Goal: Contribute content: Contribute content

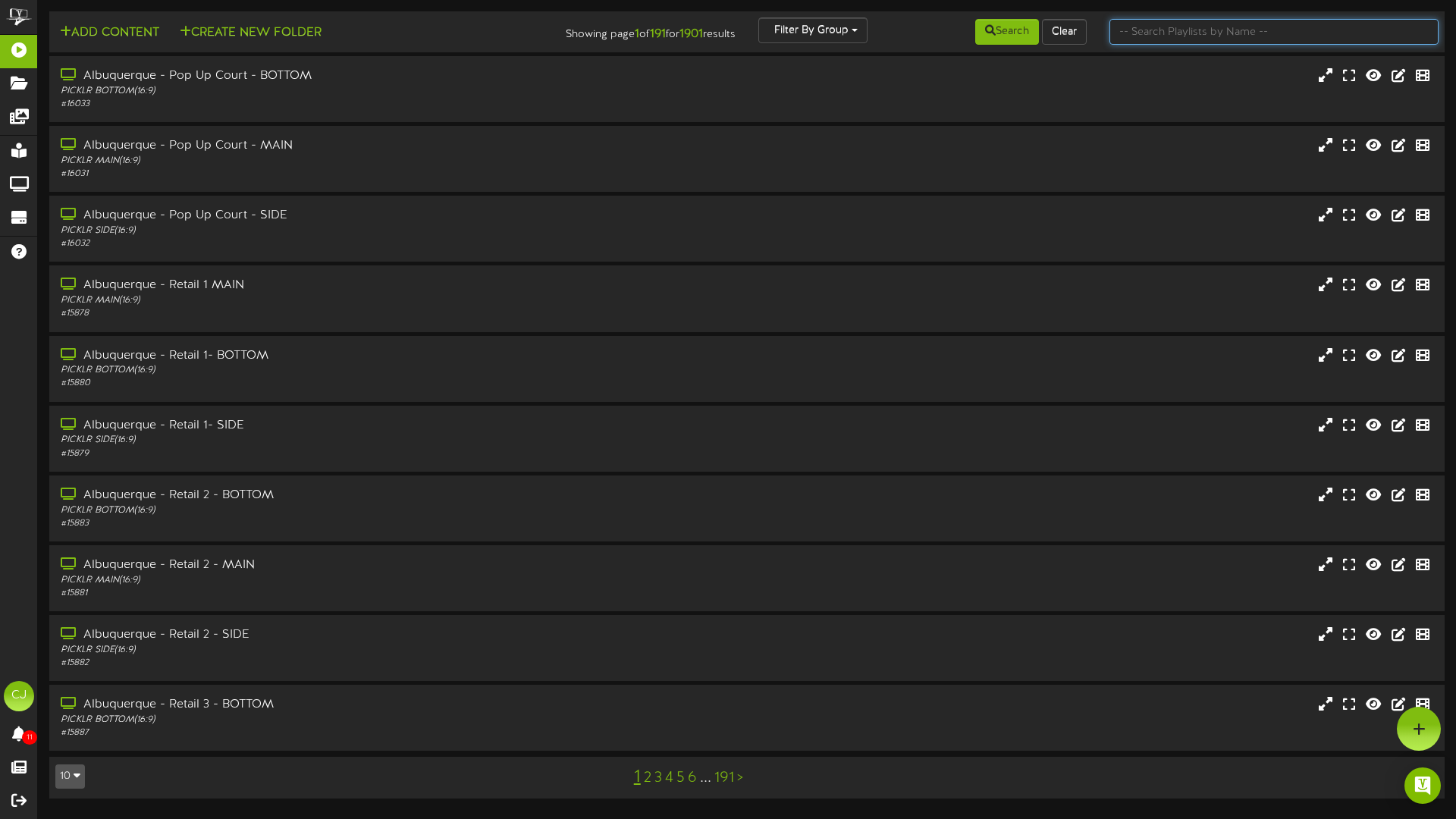
click at [1155, 30] on input "text" at bounding box center [1274, 31] width 329 height 26
type input "[PERSON_NAME]"
click at [1012, 41] on button "Search" at bounding box center [1007, 31] width 63 height 26
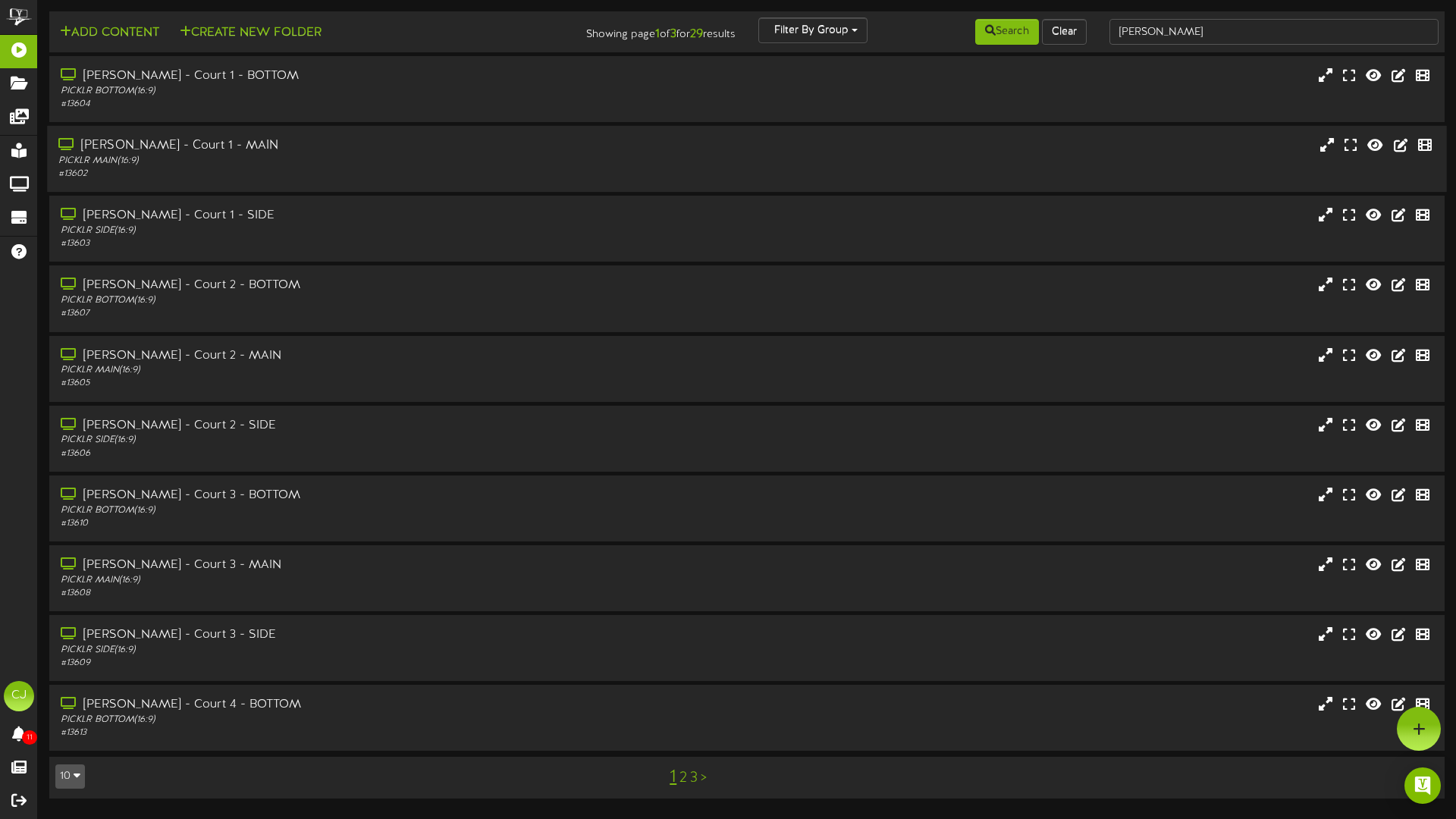
click at [371, 152] on div "[PERSON_NAME] - Court 1 - MAIN" at bounding box center [338, 147] width 561 height 18
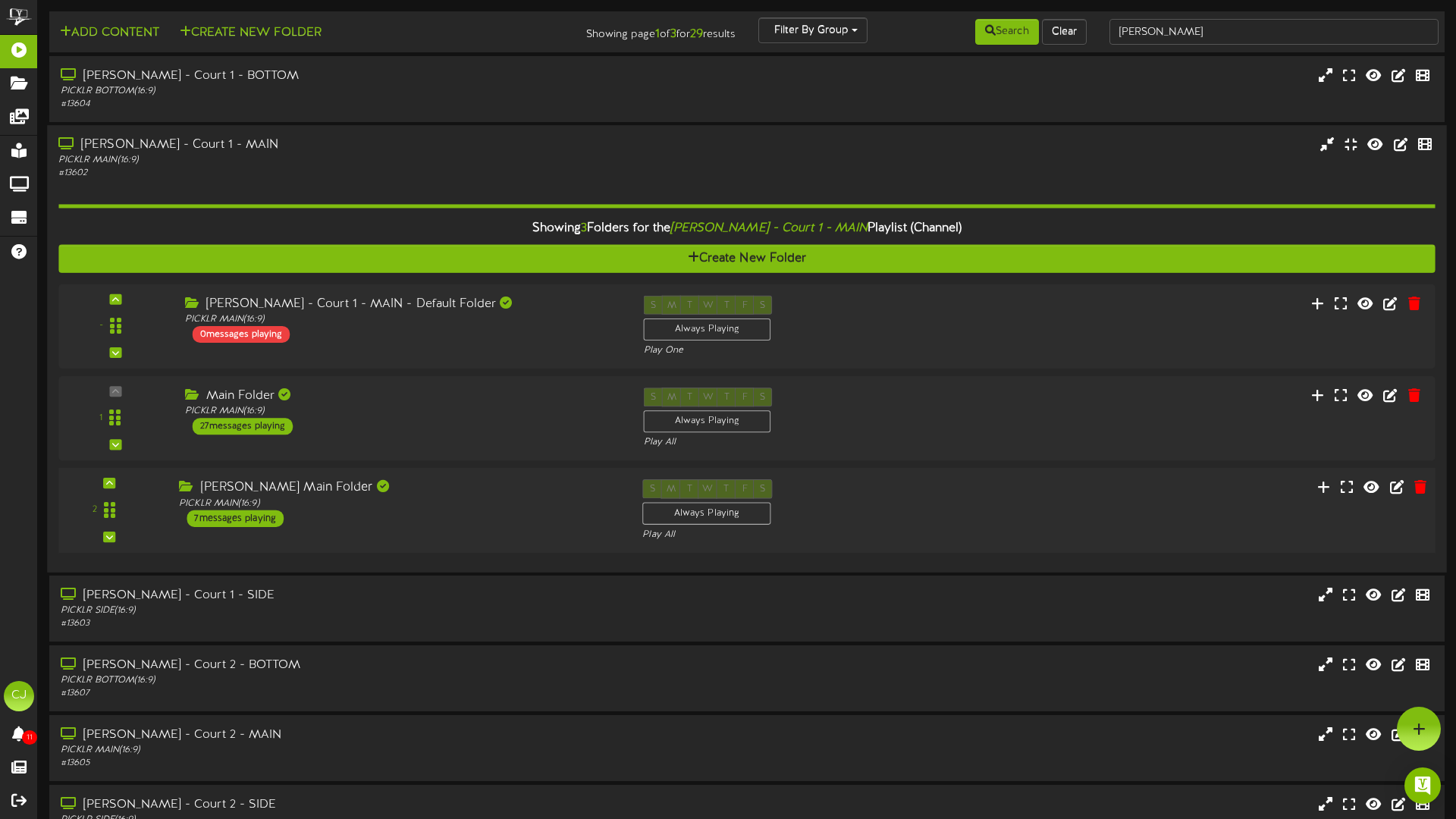
click at [373, 521] on div "[PERSON_NAME] Main Folder PICKLR MAIN ( 16:9 ) 7 messages playing" at bounding box center [399, 503] width 463 height 47
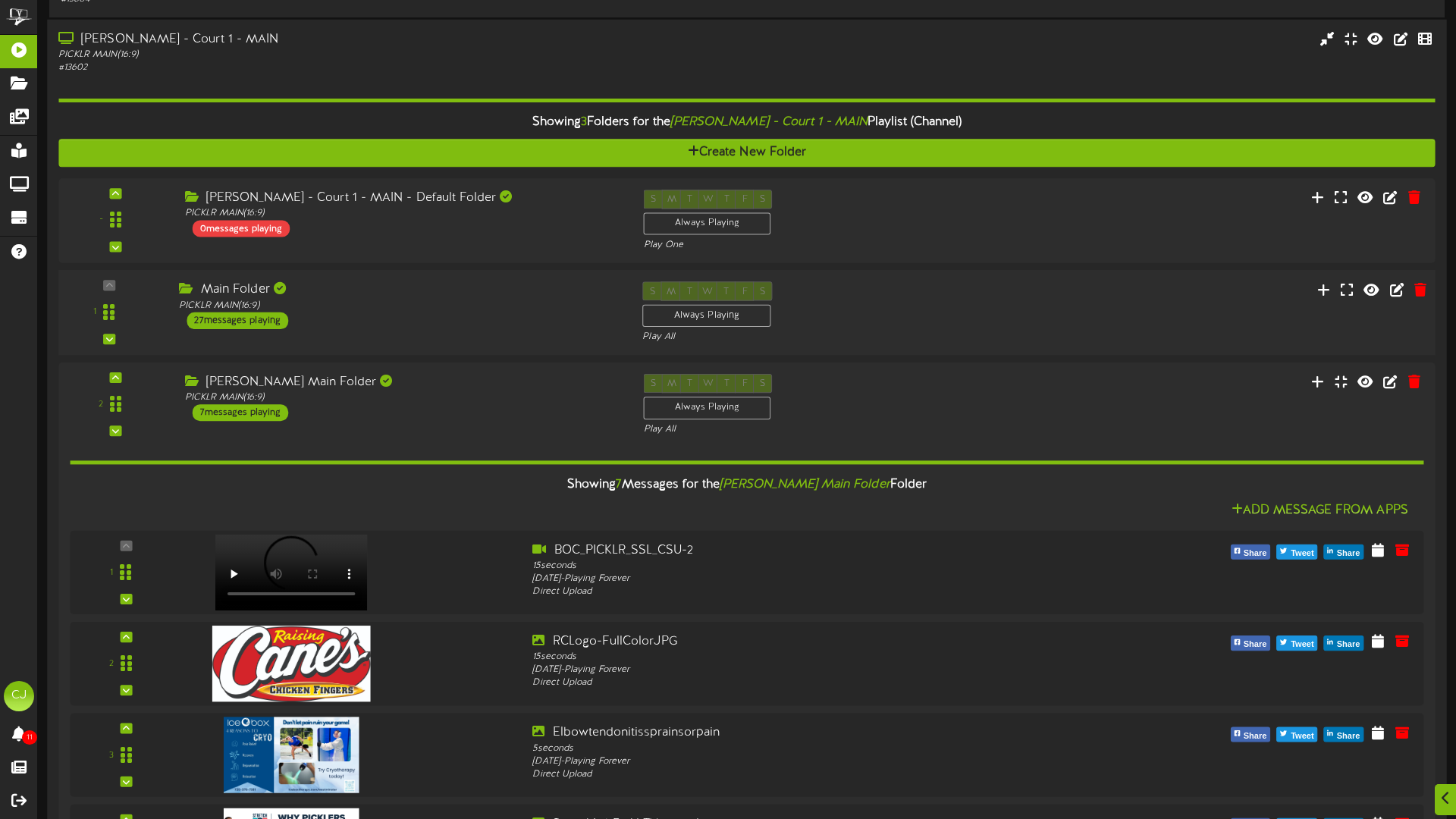
scroll to position [128, 0]
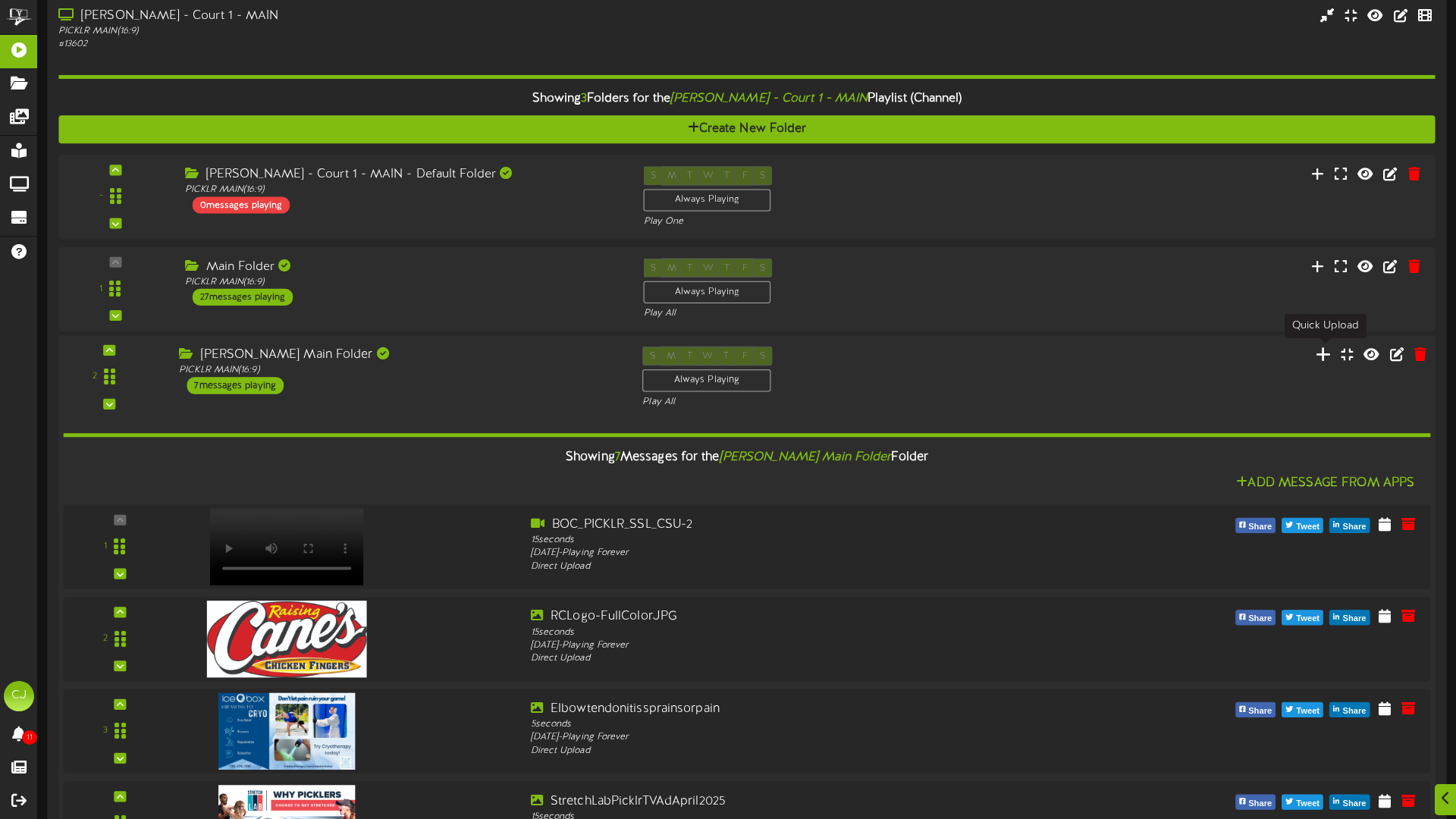
click at [1320, 356] on icon at bounding box center [1325, 354] width 16 height 17
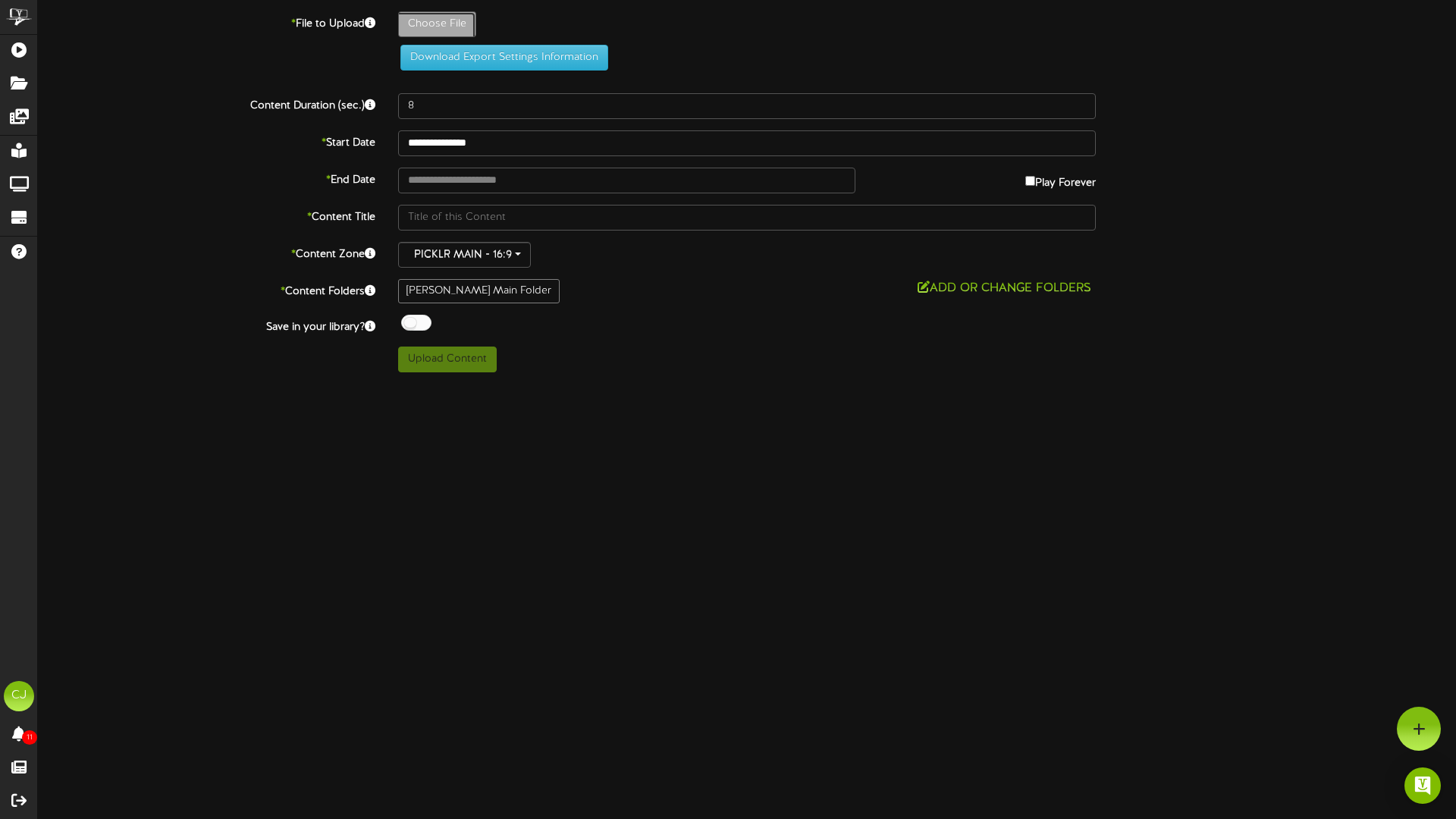
type input "**********"
type input "milpeventflyerwithQR"
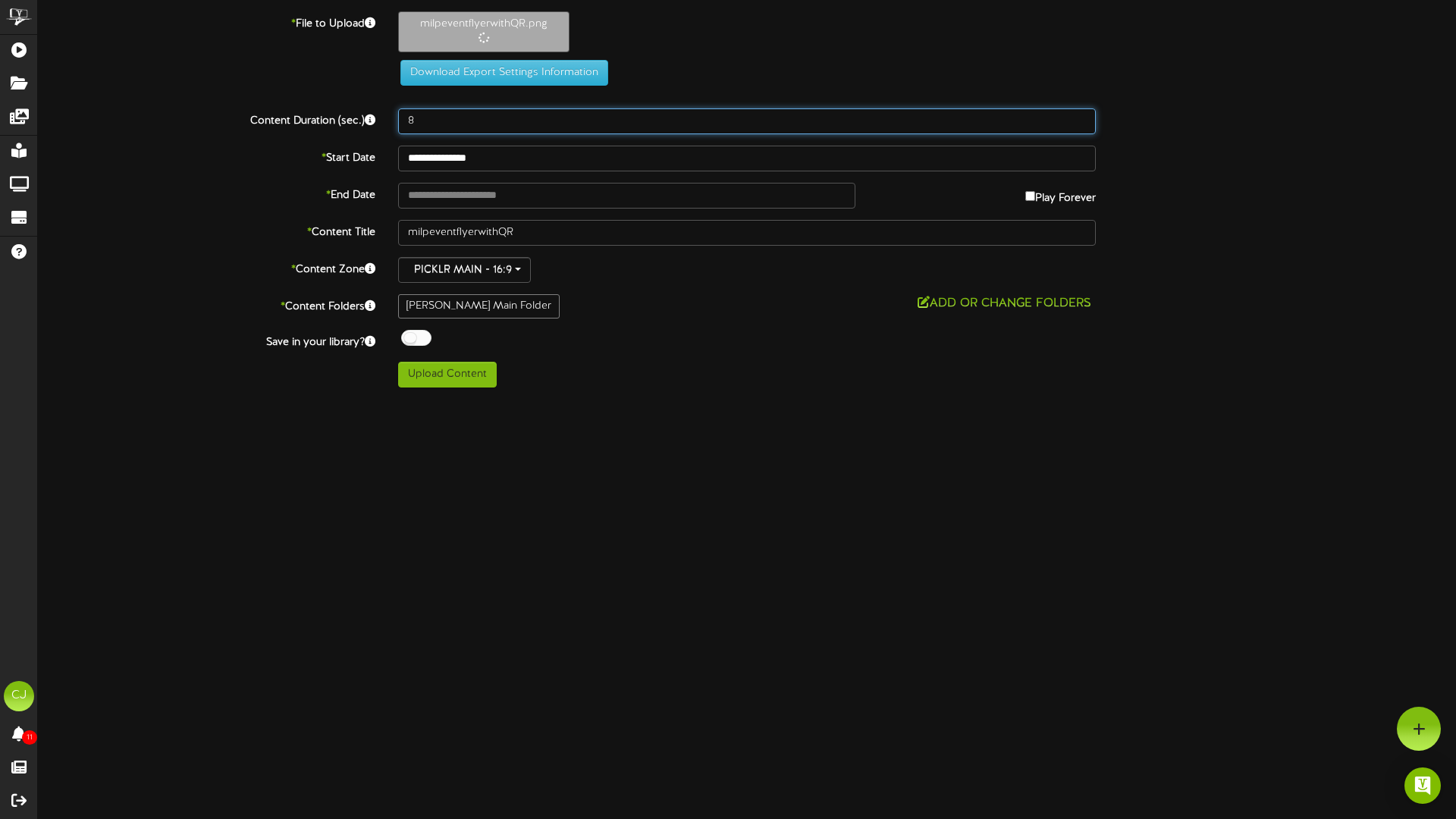
click at [427, 116] on input "8" at bounding box center [747, 121] width 698 height 26
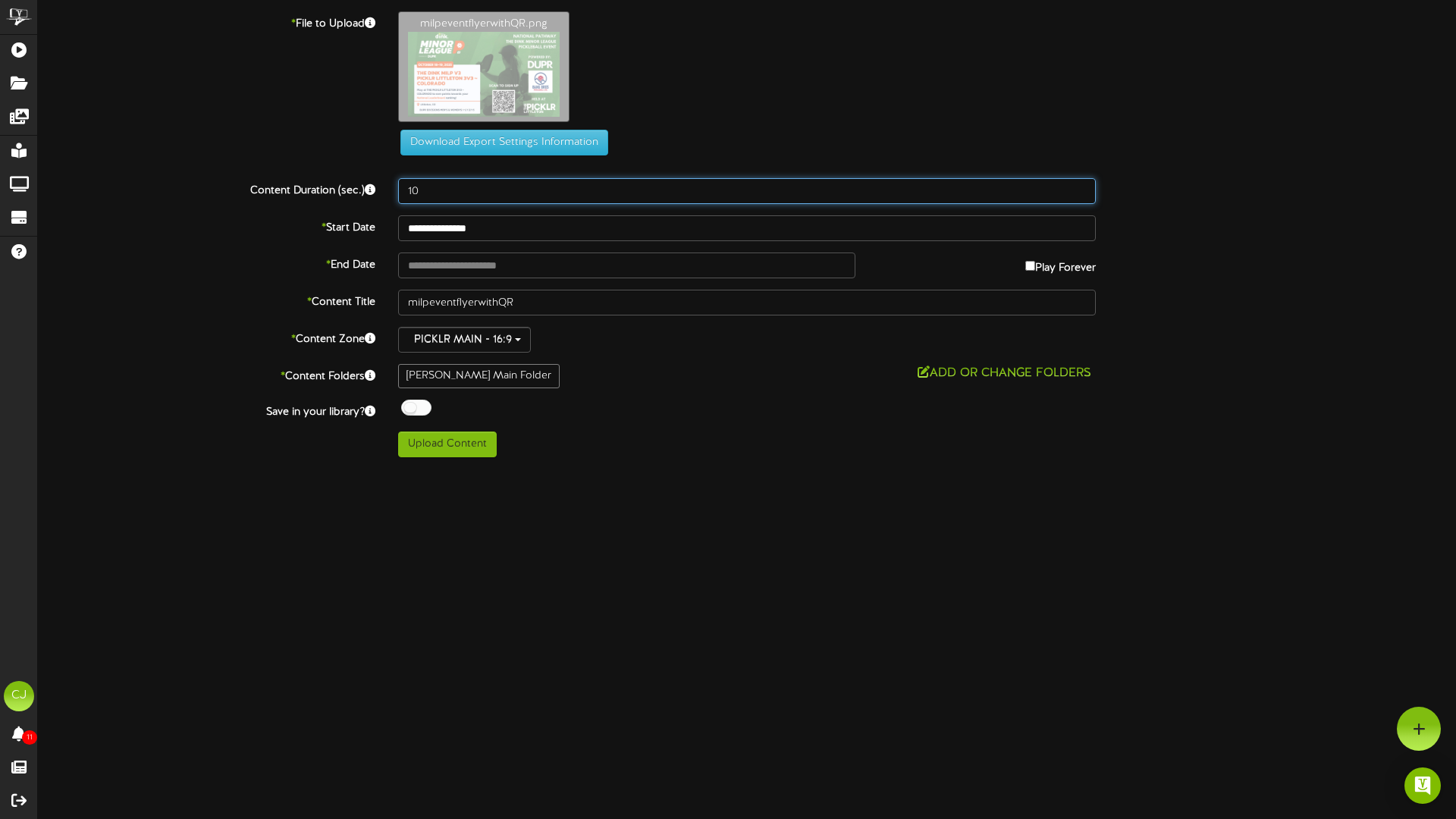
type input "10"
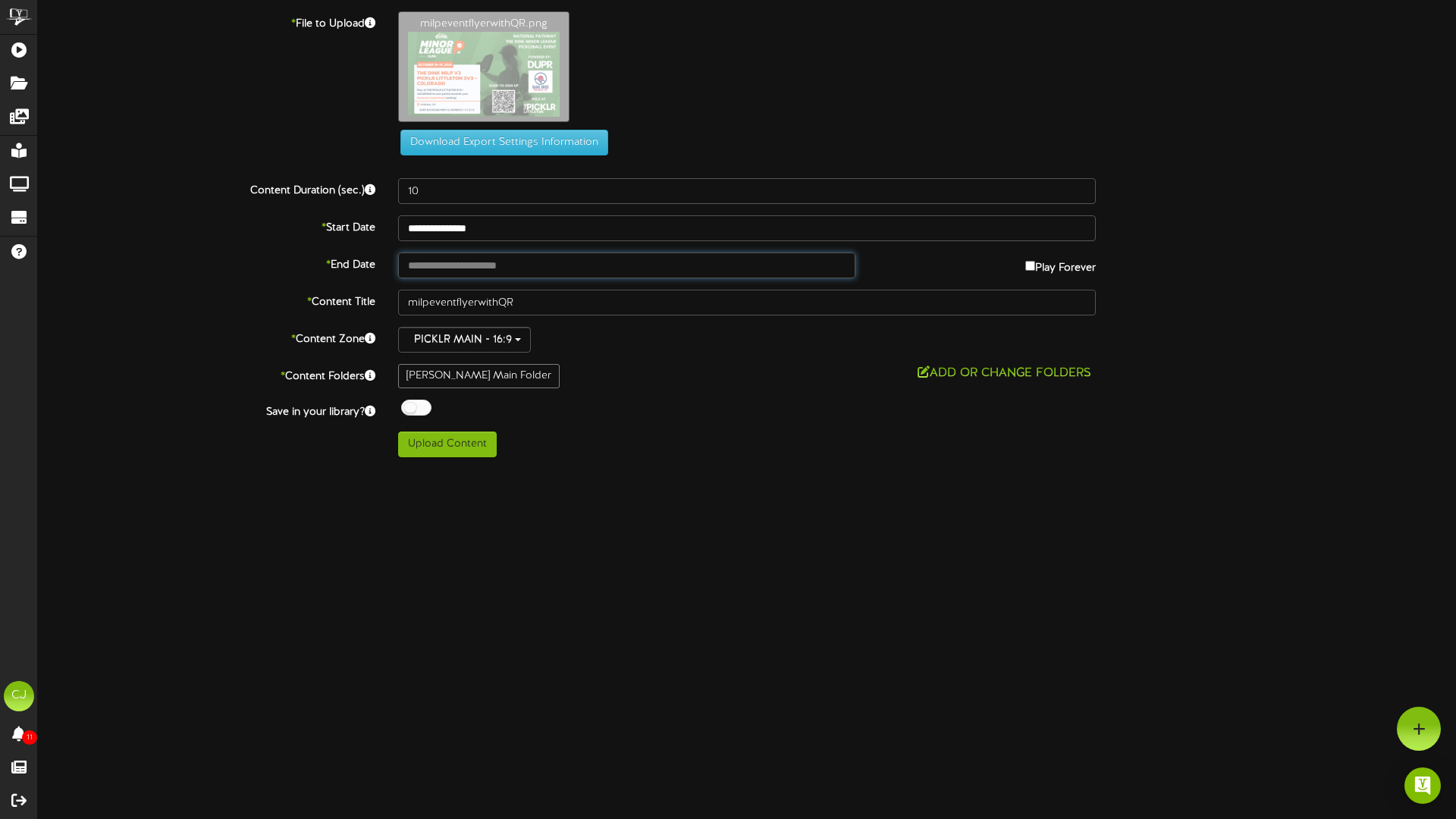
click at [478, 270] on input "text" at bounding box center [626, 265] width 457 height 26
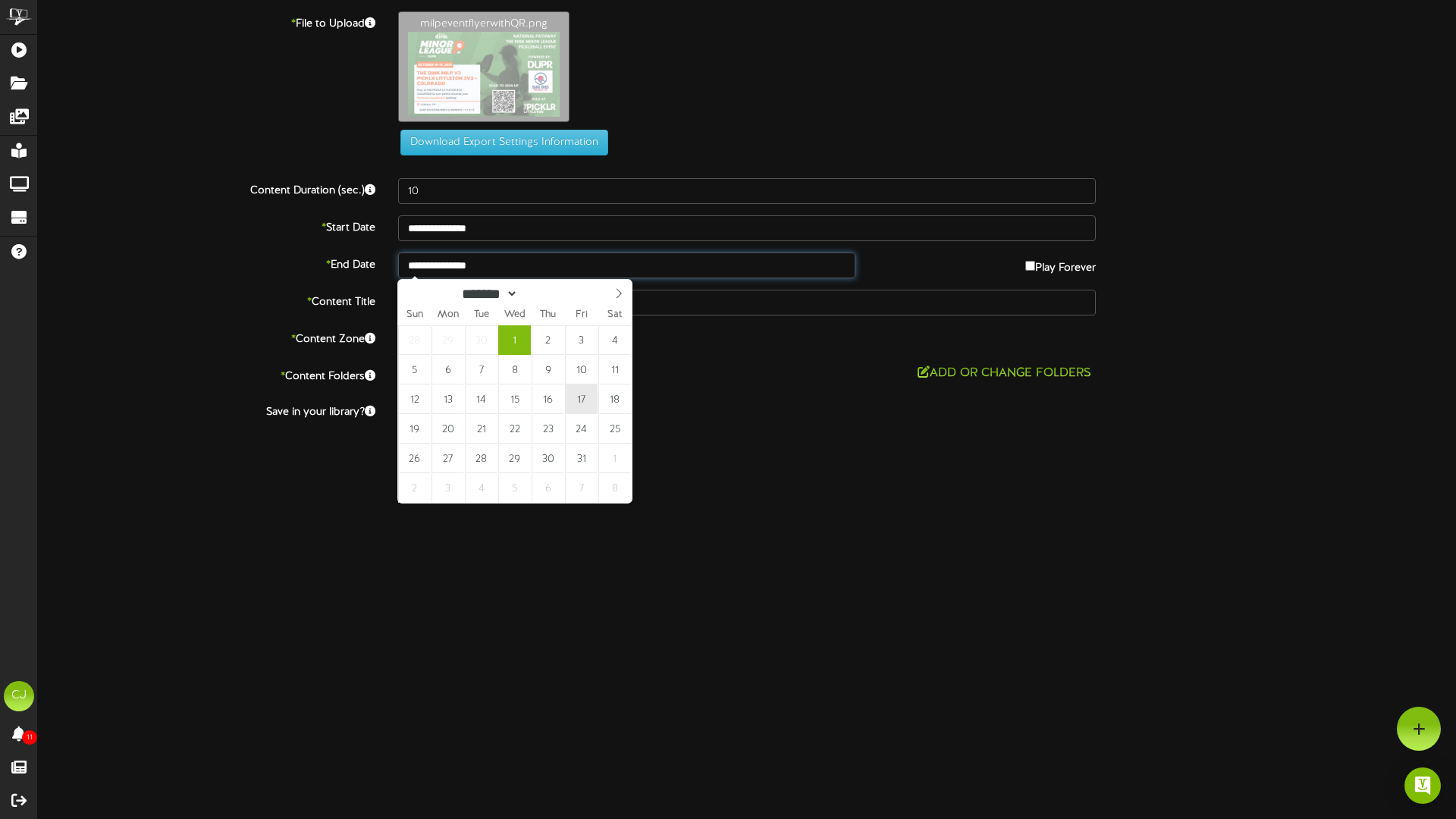
type input "**********"
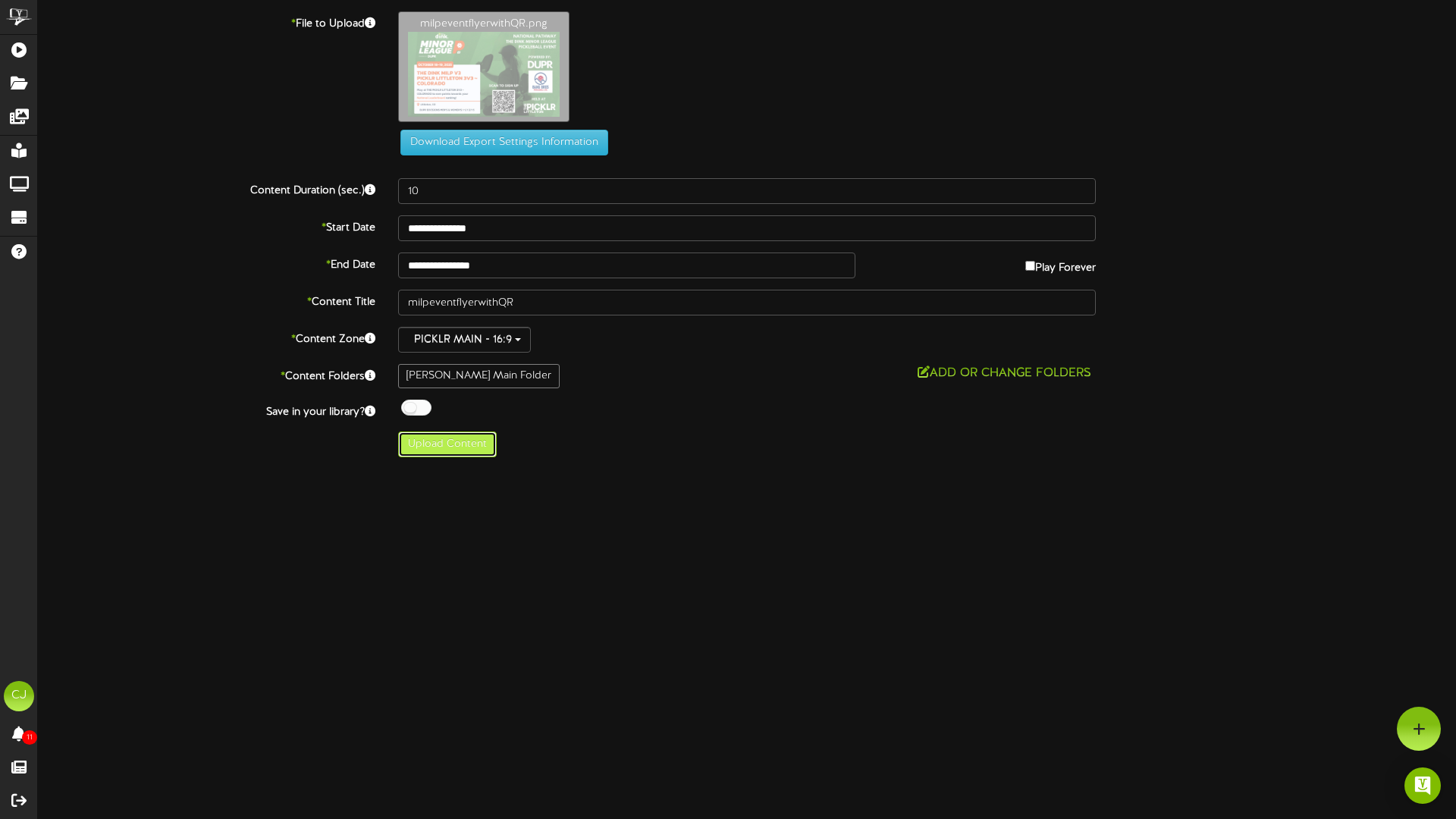
click at [451, 451] on button "Upload Content" at bounding box center [447, 444] width 98 height 26
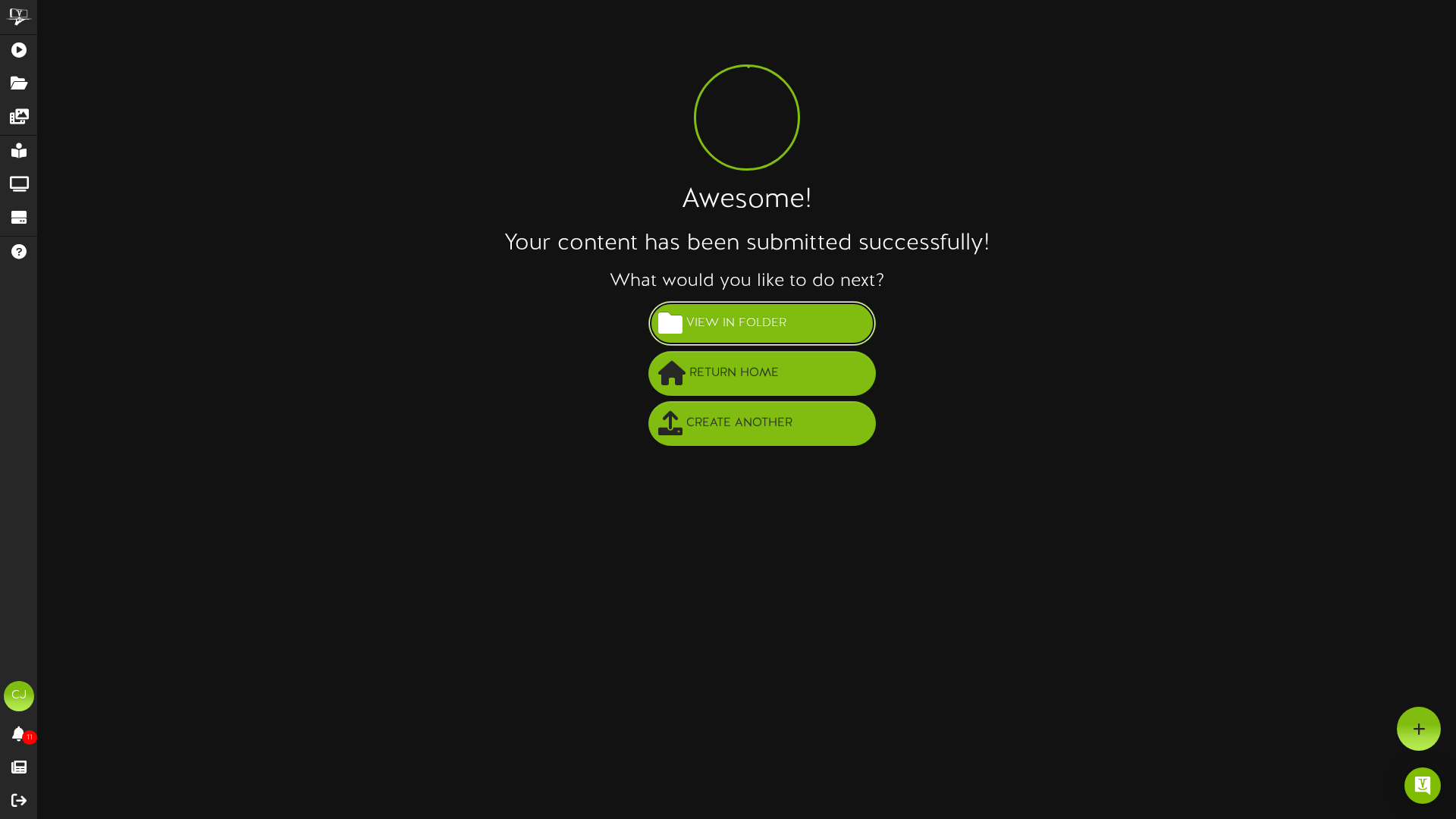
drag, startPoint x: 707, startPoint y: 327, endPoint x: 612, endPoint y: 326, distance: 95.0
click at [707, 327] on span "View in Folder" at bounding box center [736, 324] width 107 height 25
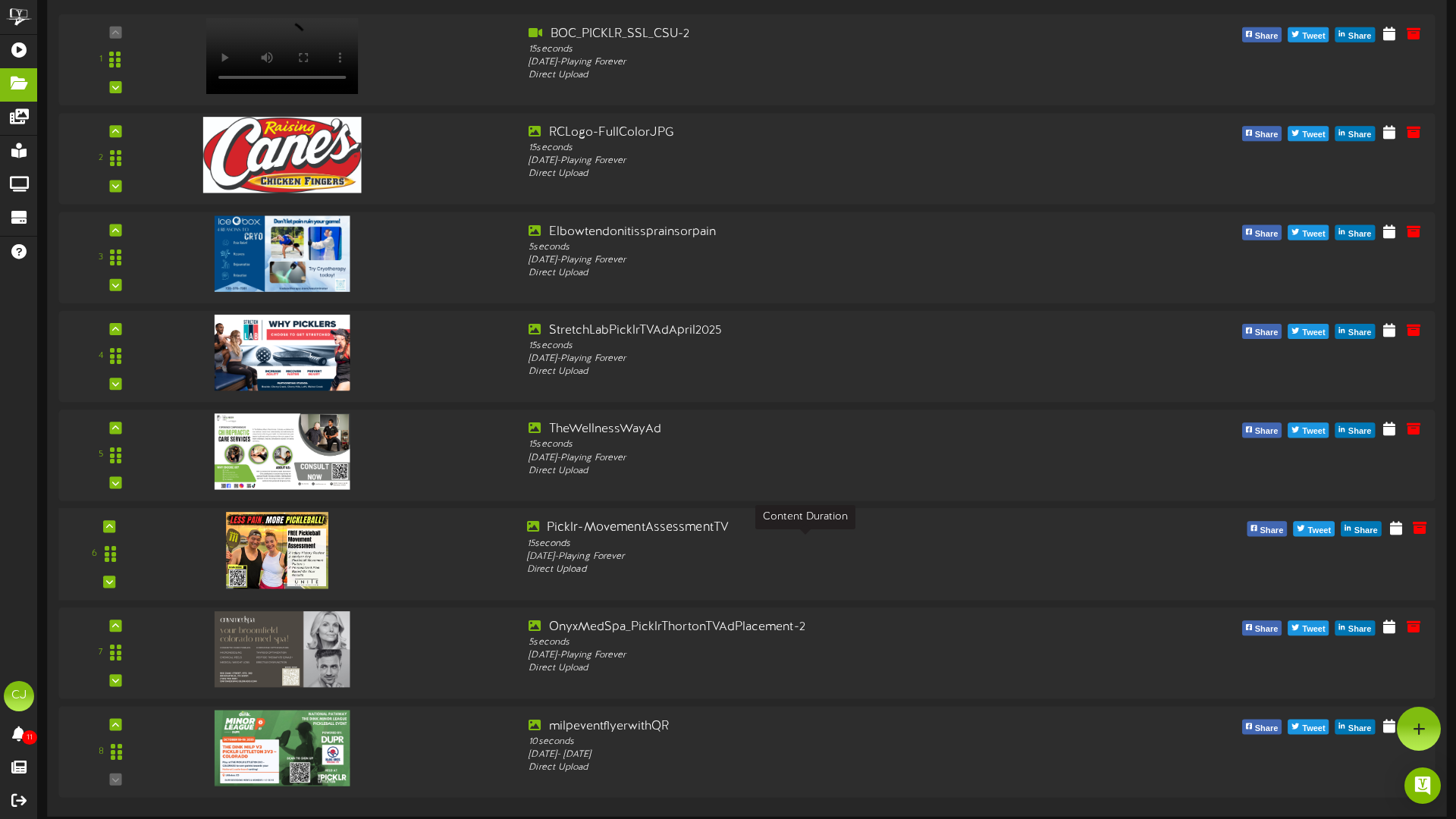
scroll to position [216, 0]
